Goal: Information Seeking & Learning: Learn about a topic

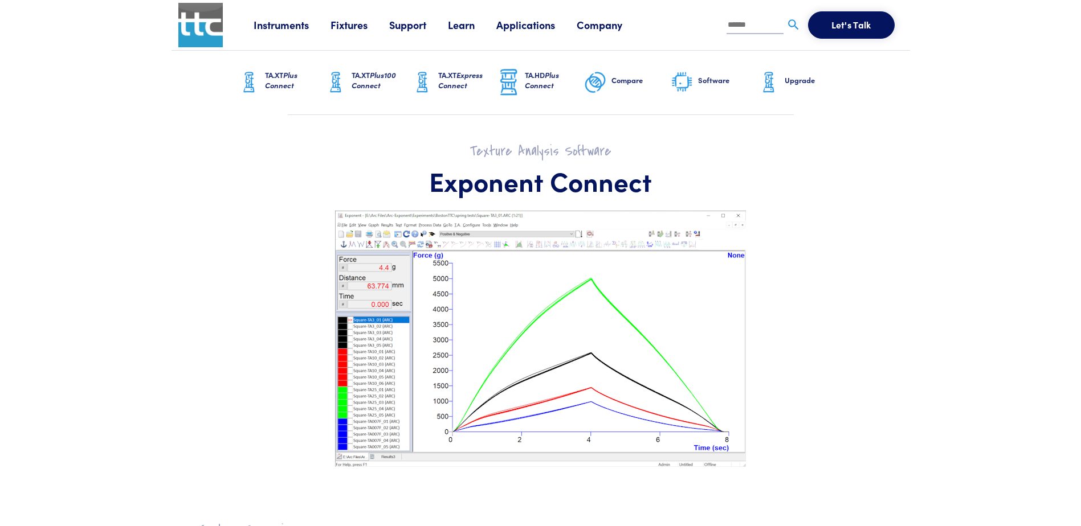
click at [522, 21] on link "Applications" at bounding box center [536, 25] width 80 height 14
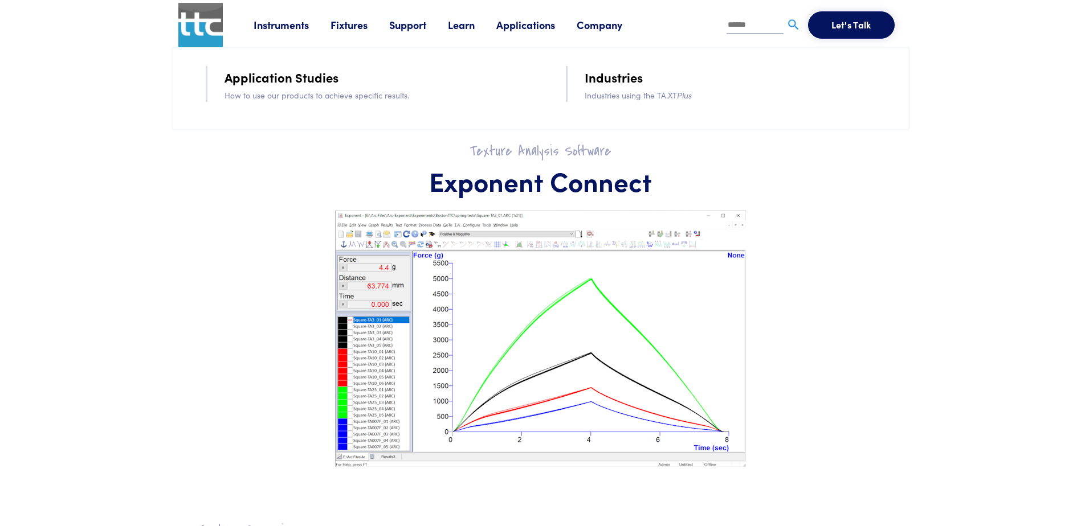
click at [638, 76] on link "Industries" at bounding box center [614, 77] width 58 height 20
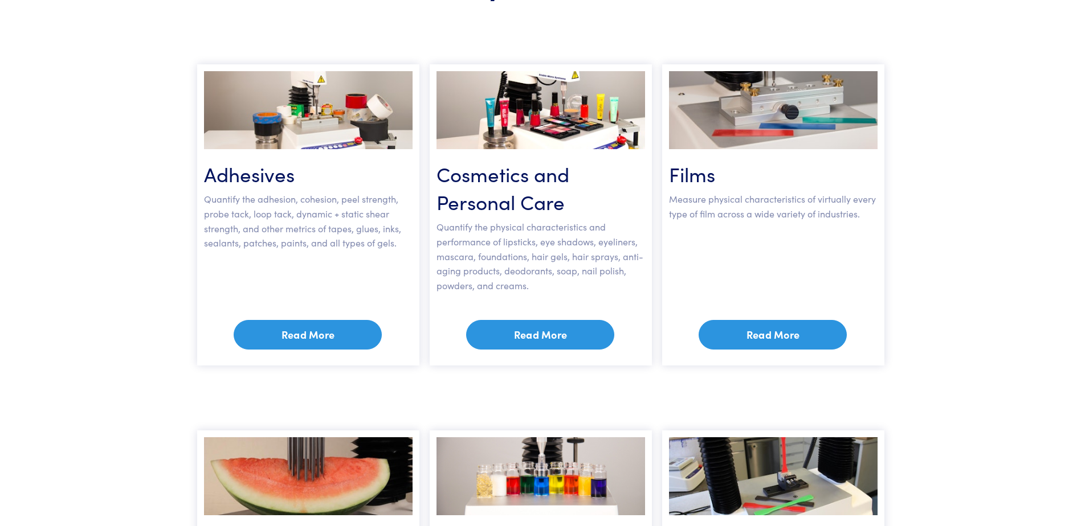
scroll to position [171, 0]
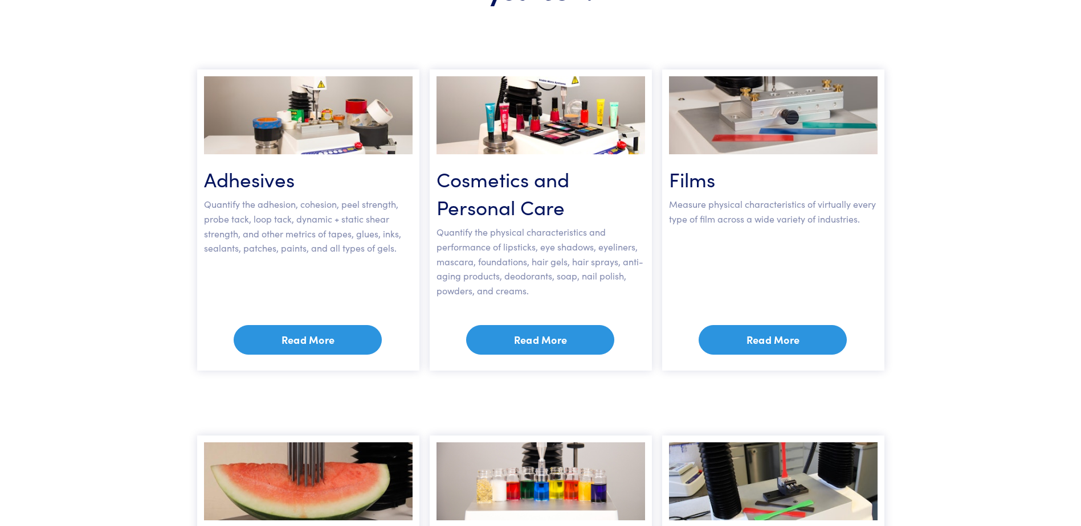
click at [311, 344] on link "Read More" at bounding box center [308, 340] width 148 height 30
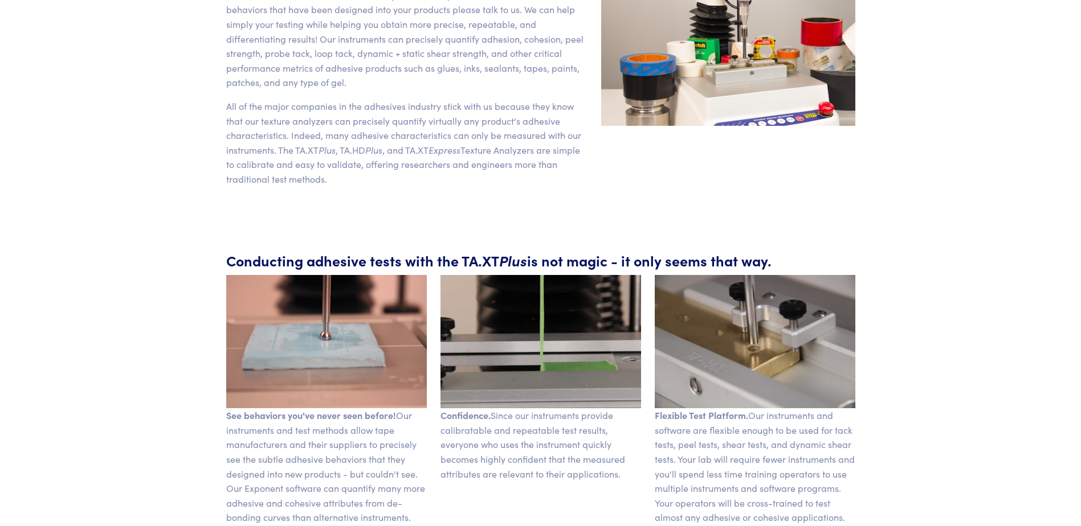
scroll to position [370, 0]
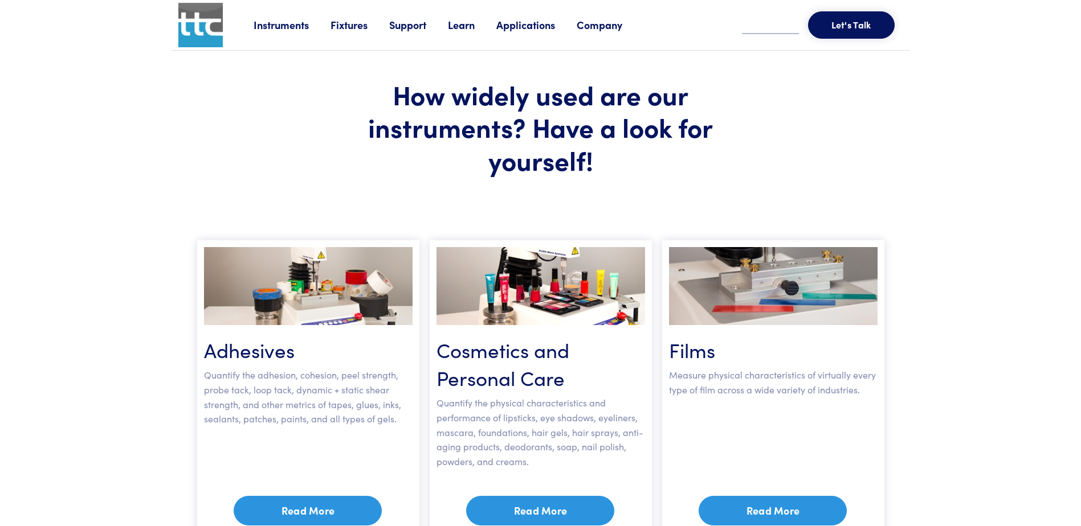
scroll to position [515, 0]
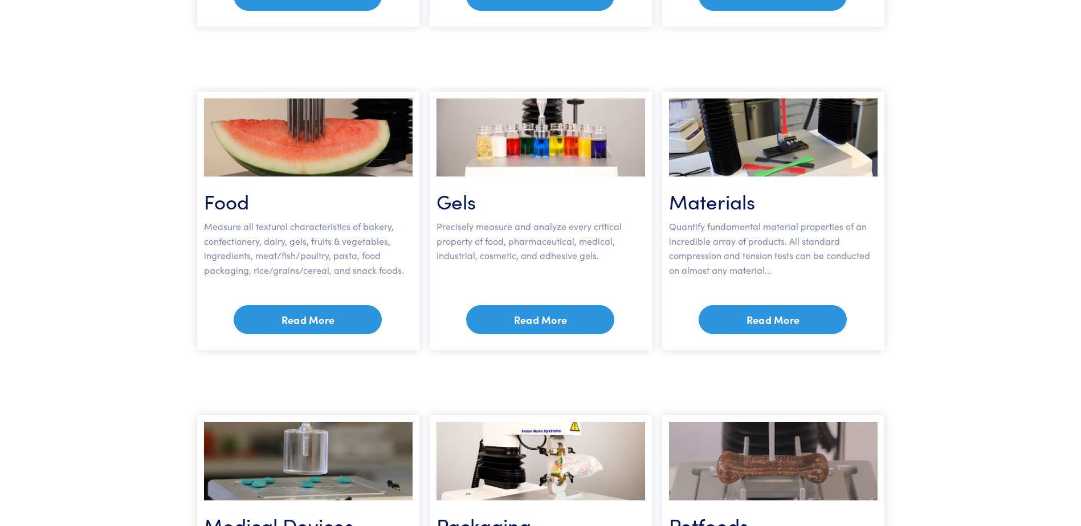
click at [781, 311] on link "Read More" at bounding box center [773, 320] width 148 height 30
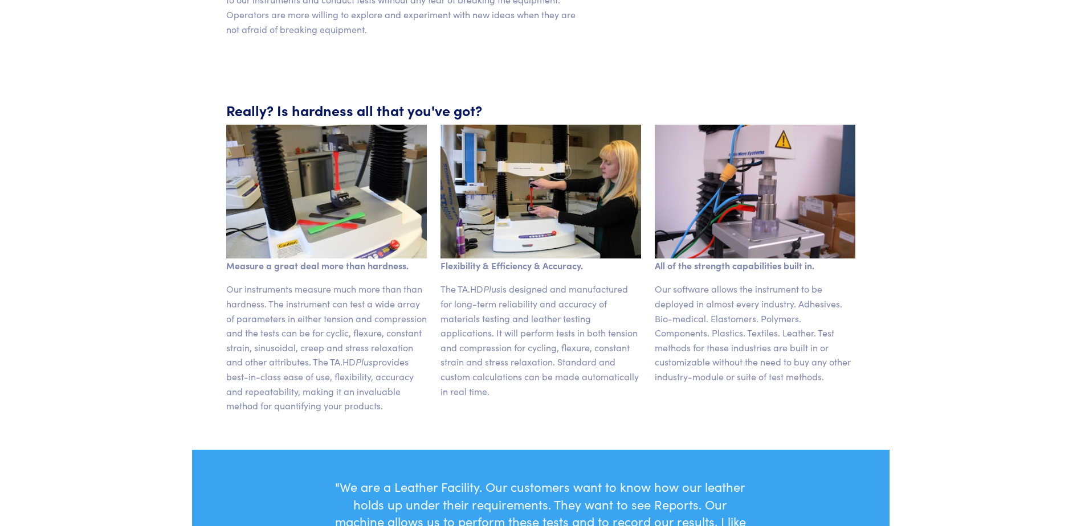
scroll to position [399, 0]
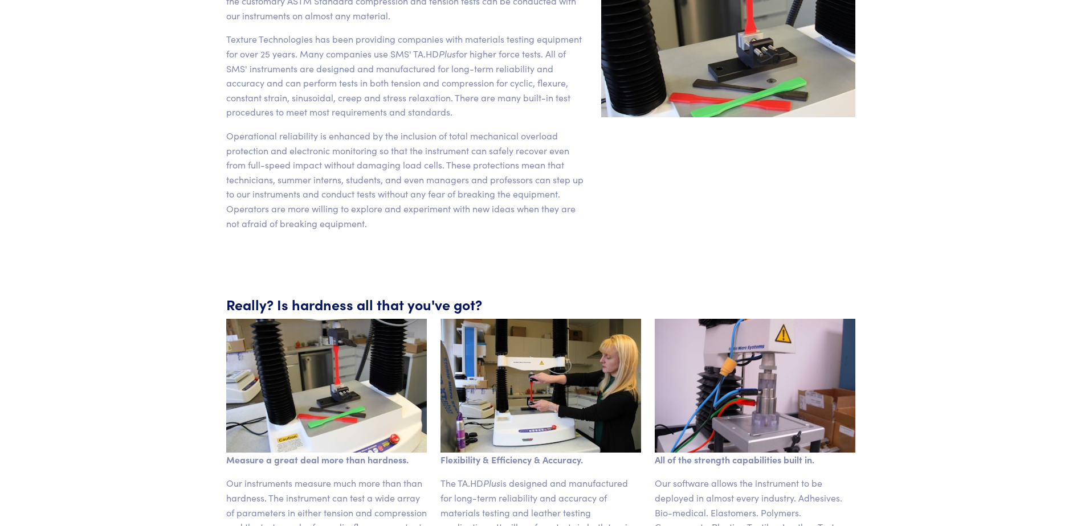
drag, startPoint x: 0, startPoint y: 0, endPoint x: 487, endPoint y: 252, distance: 548.4
click at [487, 252] on section "A wide range of manufacturers rely on Stable Micro Systems' instruments because…" at bounding box center [540, 102] width 697 height 330
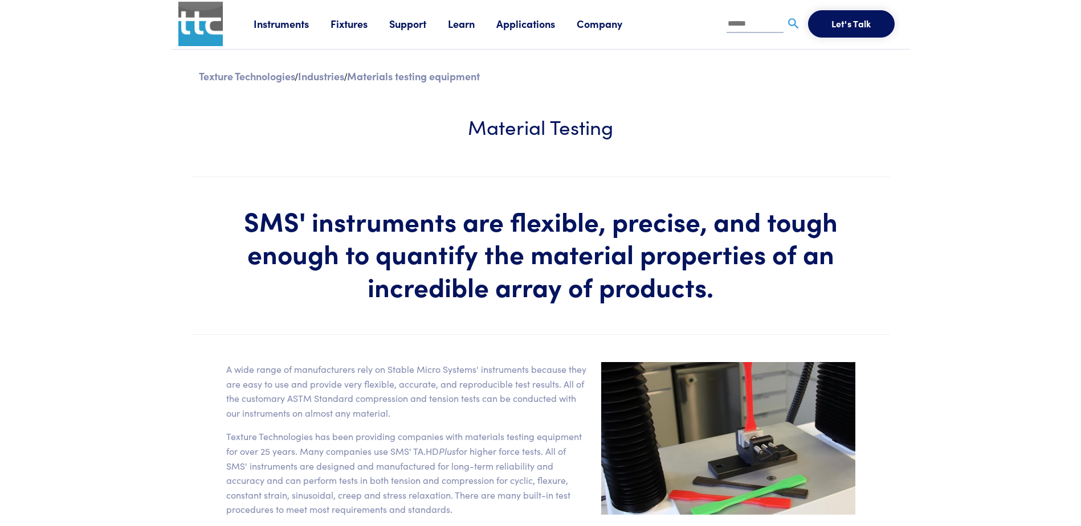
scroll to position [0, 0]
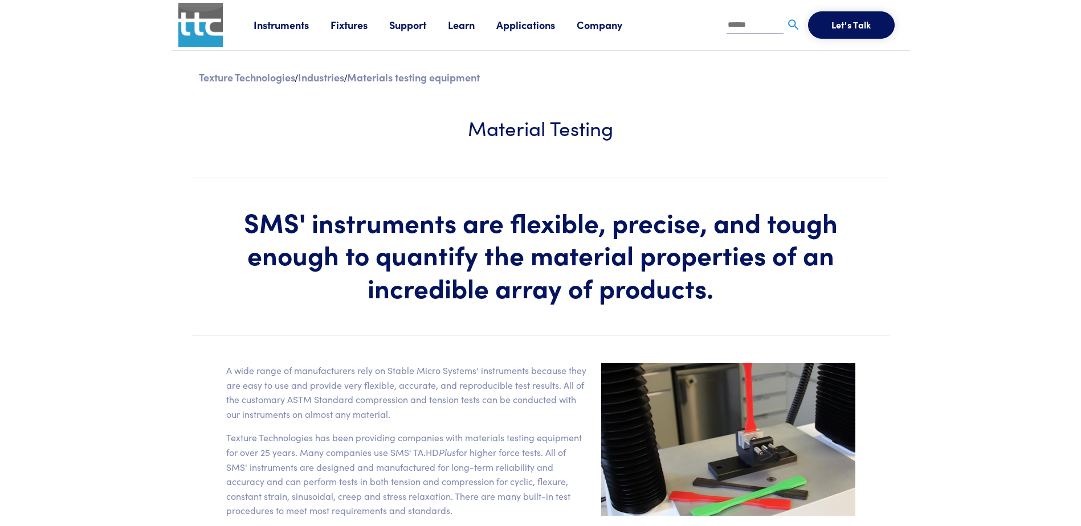
click at [517, 20] on link "Applications" at bounding box center [536, 25] width 80 height 14
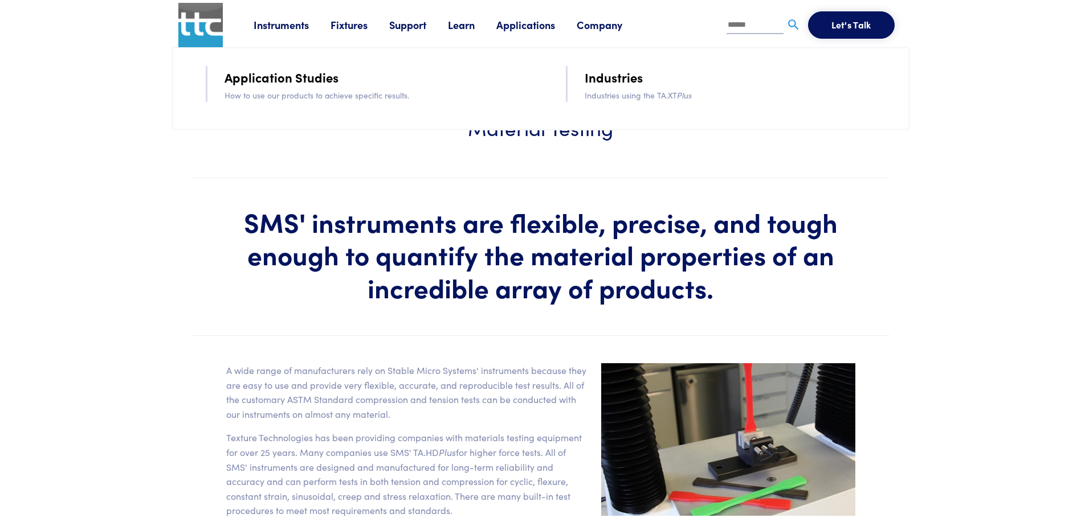
click at [322, 74] on link "Application Studies" at bounding box center [281, 77] width 114 height 20
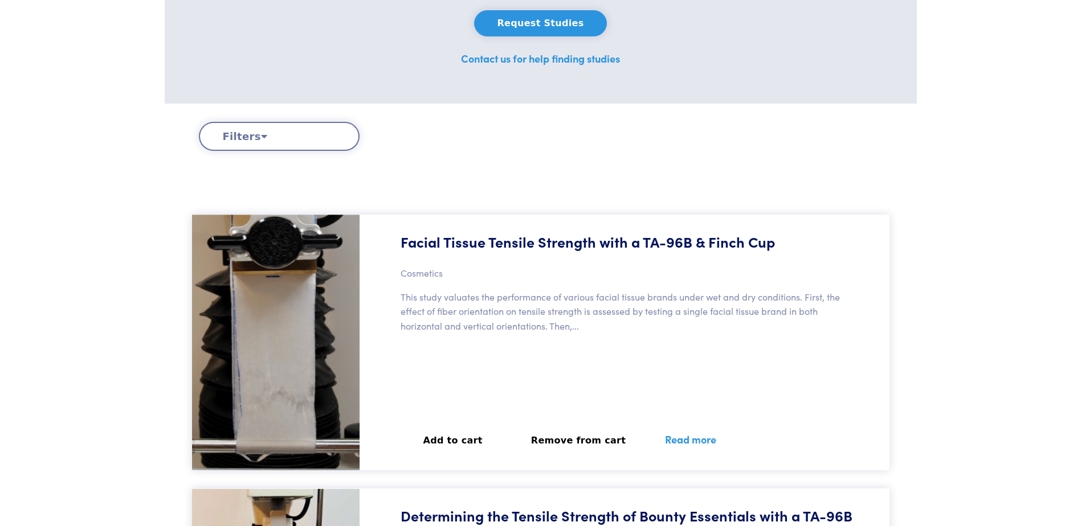
scroll to position [228, 0]
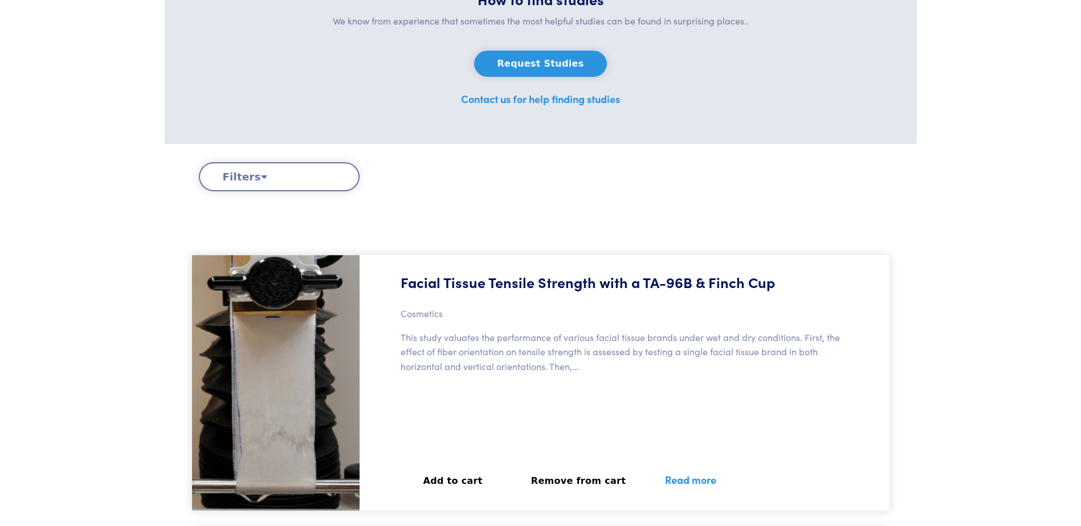
click at [321, 166] on button "Filters" at bounding box center [279, 176] width 161 height 29
click at [238, 169] on button "Filters" at bounding box center [279, 176] width 161 height 29
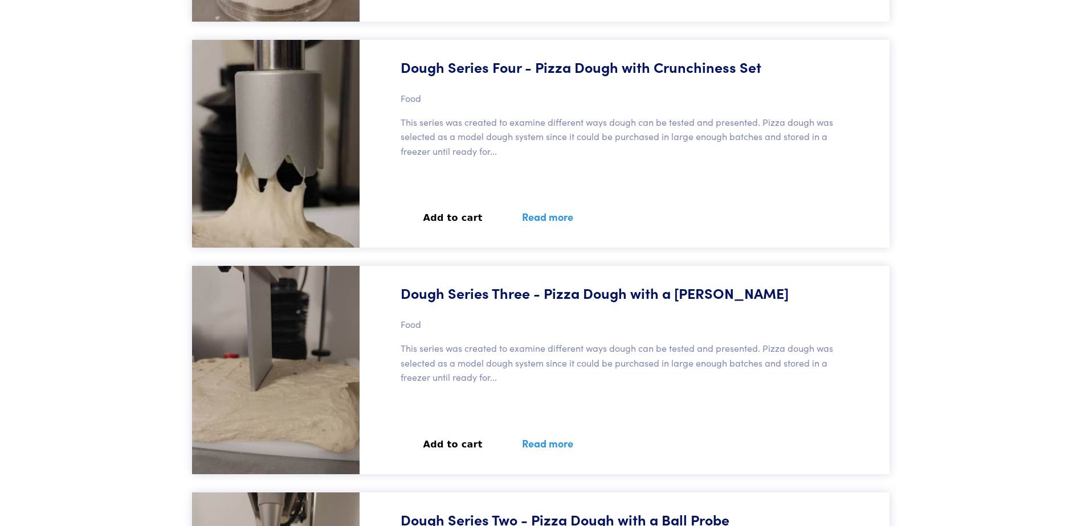
scroll to position [8775, 0]
